Goal: Transaction & Acquisition: Purchase product/service

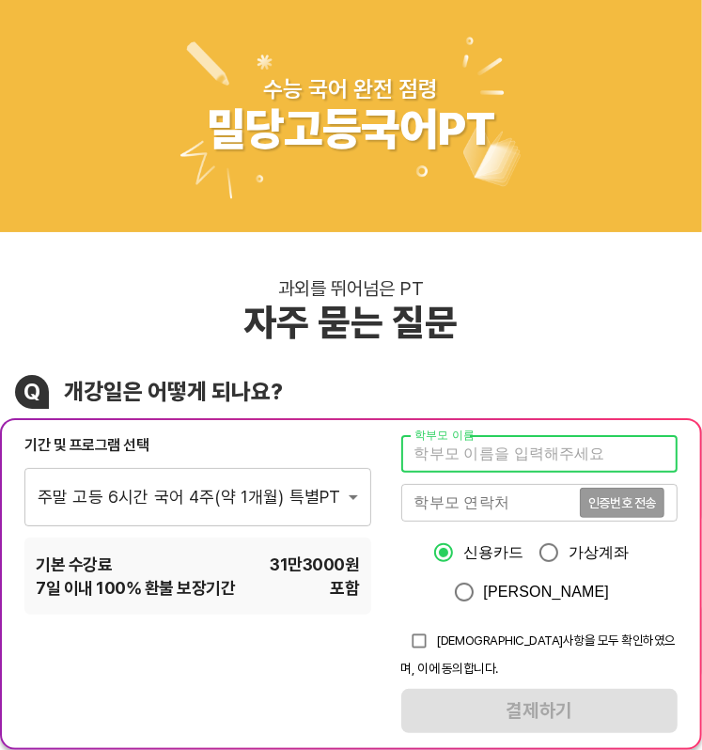
click at [482, 473] on input "text" at bounding box center [539, 454] width 276 height 38
type input "r"
type input "[PERSON_NAME]"
click at [477, 521] on input "tel" at bounding box center [490, 503] width 179 height 38
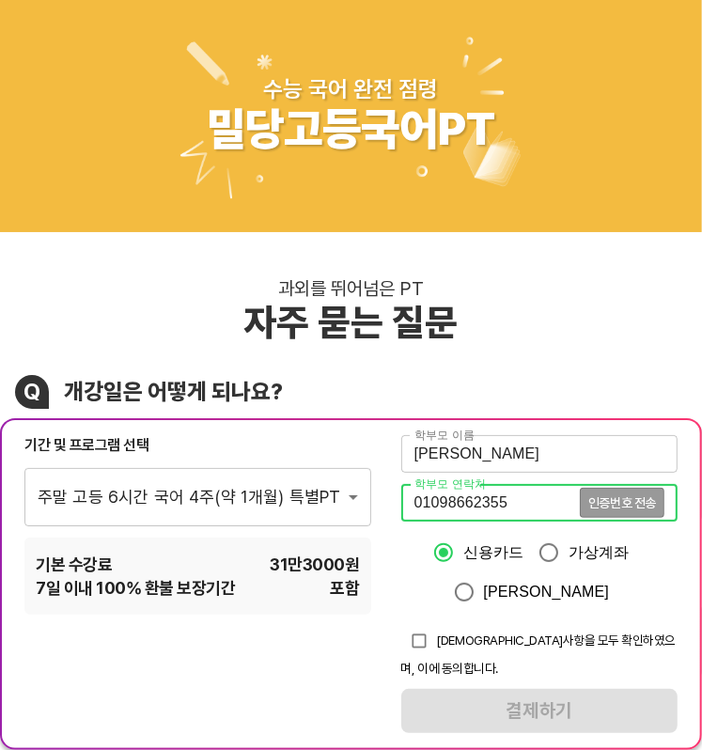
type input "01098662355"
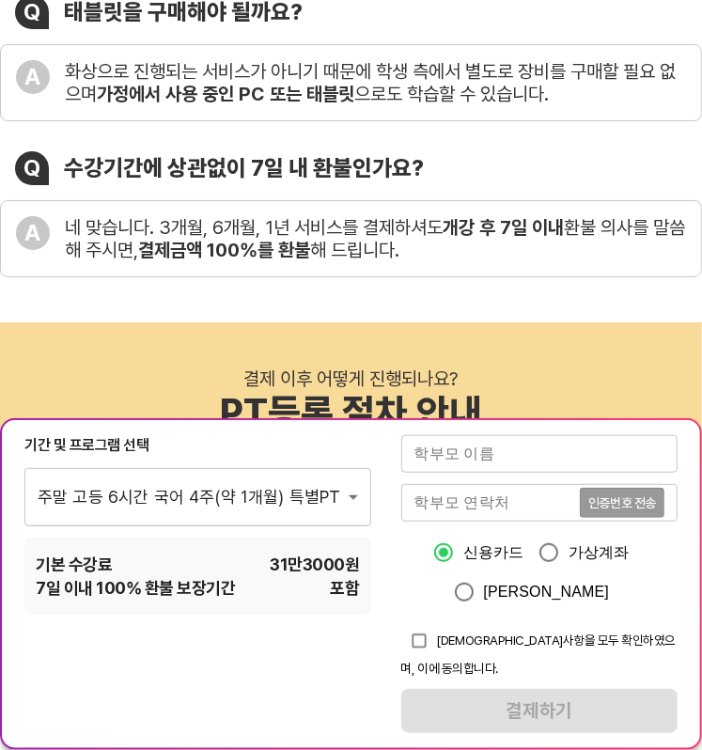
scroll to position [559, 0]
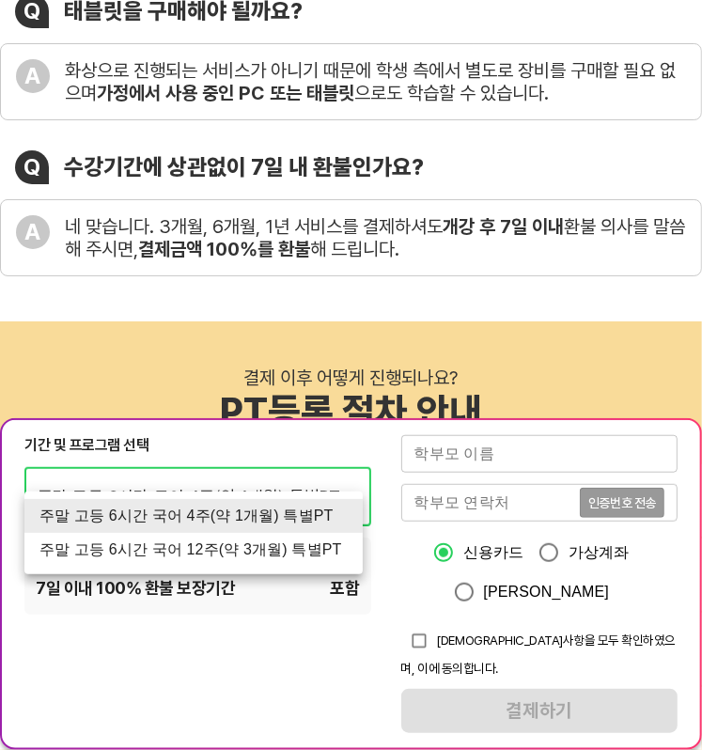
click at [277, 459] on div at bounding box center [351, 375] width 702 height 750
